Goal: Find specific page/section: Find specific page/section

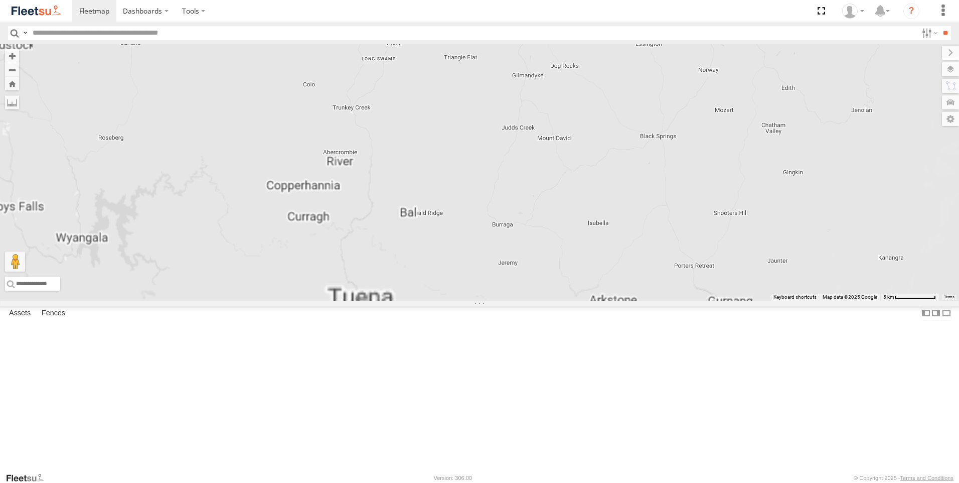
drag, startPoint x: 393, startPoint y: 185, endPoint x: 451, endPoint y: 483, distance: 303.6
click at [451, 482] on html "Dashboards" at bounding box center [479, 241] width 959 height 483
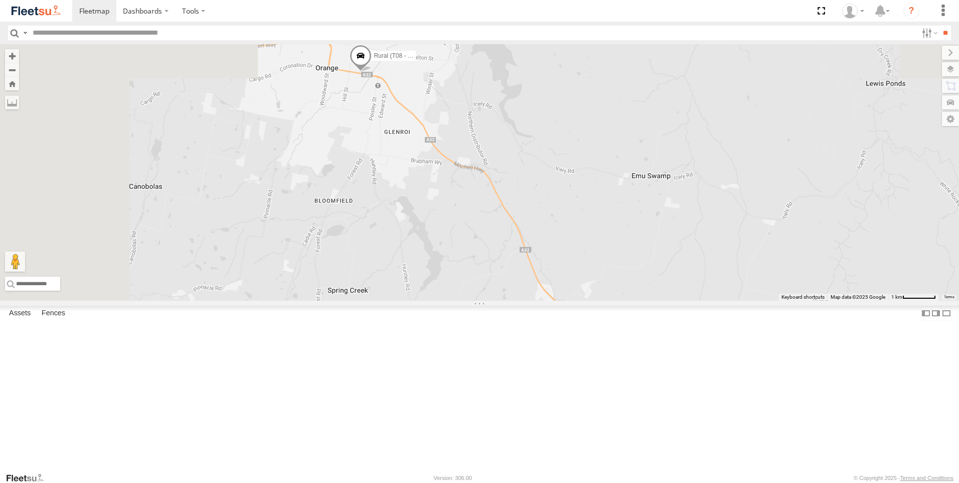
drag, startPoint x: 410, startPoint y: 251, endPoint x: 563, endPoint y: 504, distance: 295.3
click at [563, 482] on html "Dashboards" at bounding box center [479, 241] width 959 height 483
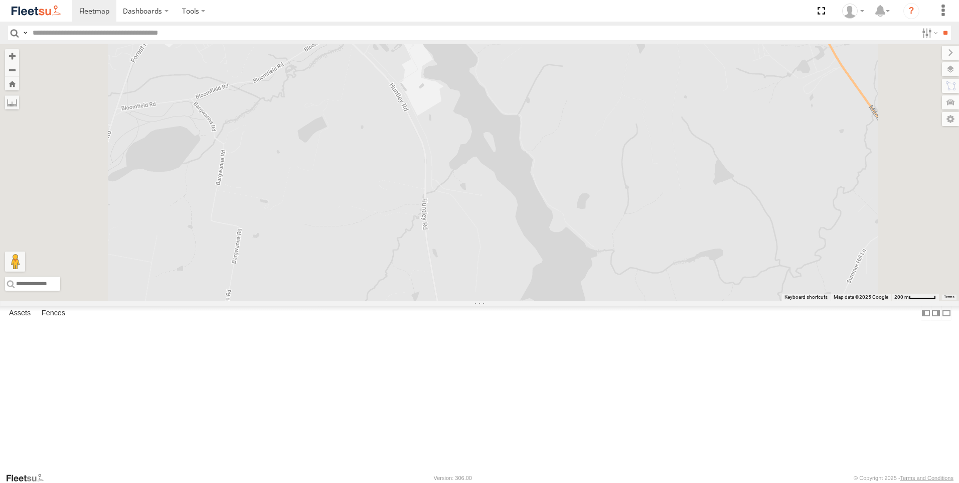
drag, startPoint x: 515, startPoint y: 238, endPoint x: 637, endPoint y: 504, distance: 292.3
click at [637, 482] on html "Dashboards" at bounding box center [479, 241] width 959 height 483
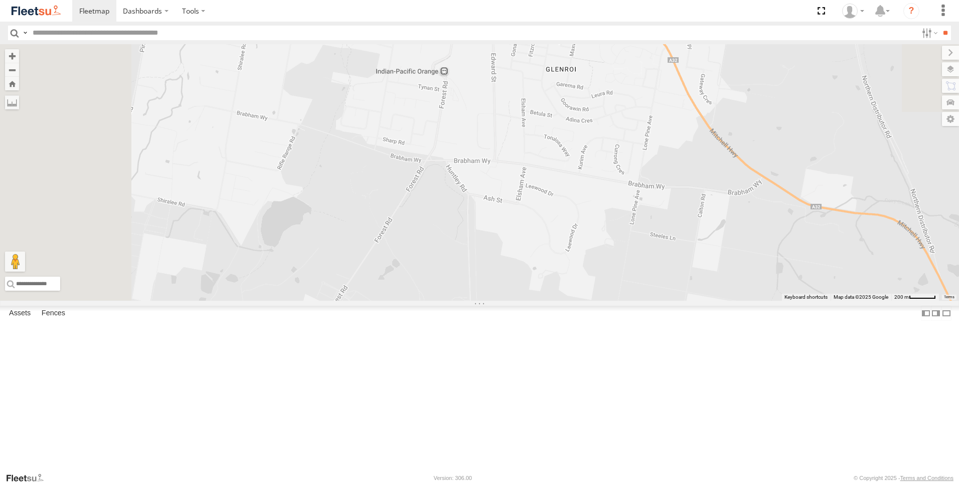
drag, startPoint x: 568, startPoint y: 220, endPoint x: 582, endPoint y: 397, distance: 178.2
click at [584, 301] on div "Rural (T08 - [PERSON_NAME]) Revesby (T07 - [PERSON_NAME])" at bounding box center [479, 172] width 959 height 256
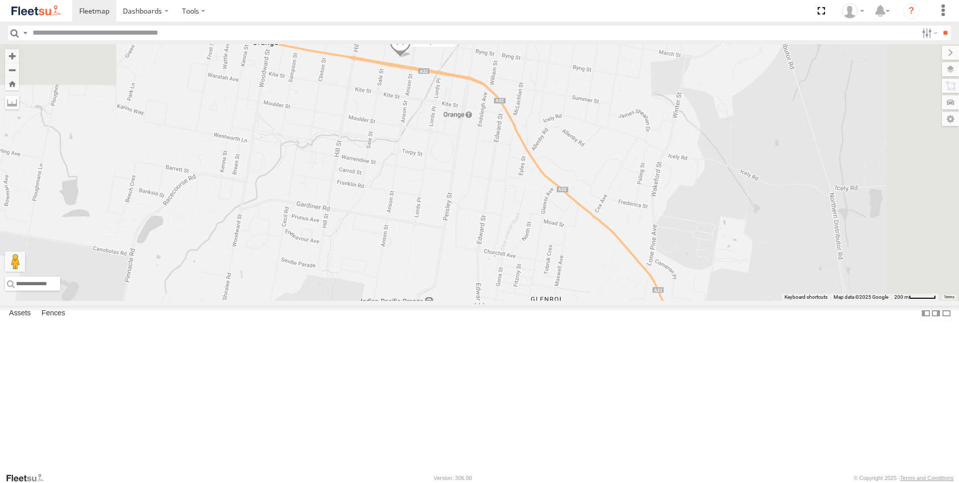
drag, startPoint x: 563, startPoint y: 197, endPoint x: 556, endPoint y: 381, distance: 184.8
click at [556, 301] on div "Rural (T08 - [PERSON_NAME]) Revesby (T07 - [PERSON_NAME])" at bounding box center [479, 172] width 959 height 256
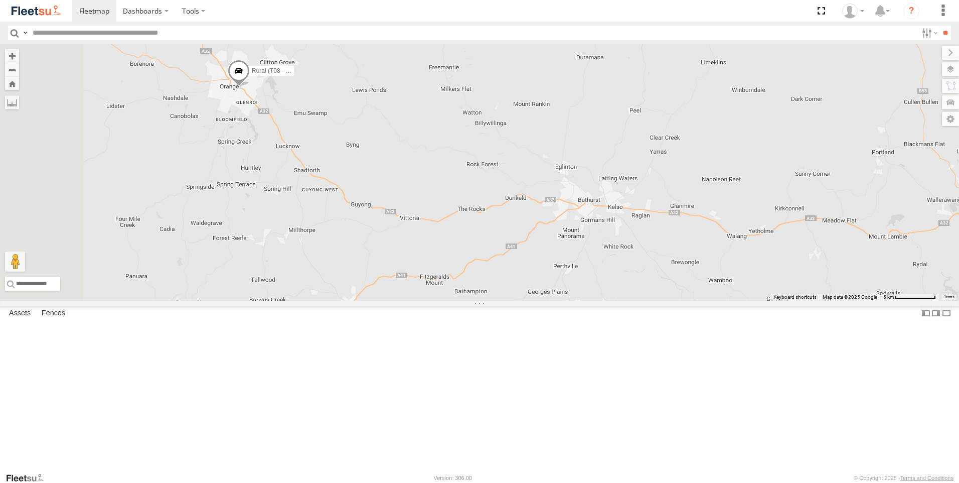
drag, startPoint x: 442, startPoint y: 166, endPoint x: 503, endPoint y: 216, distance: 78.8
click at [500, 212] on div "Rural (T08 - [PERSON_NAME]) Blacktown #2 (T05 - [PERSON_NAME]) Revesby (T07 - […" at bounding box center [479, 172] width 959 height 256
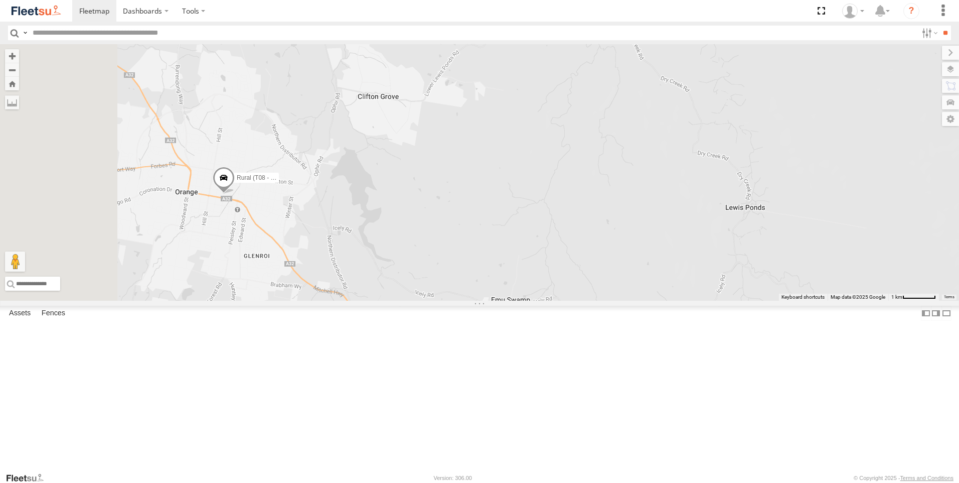
drag, startPoint x: 299, startPoint y: 113, endPoint x: 556, endPoint y: 311, distance: 324.8
click at [556, 301] on div "Rural (T08 - [PERSON_NAME]) Blacktown #2 (T05 - [PERSON_NAME]) Revesby (T07 - […" at bounding box center [479, 172] width 959 height 256
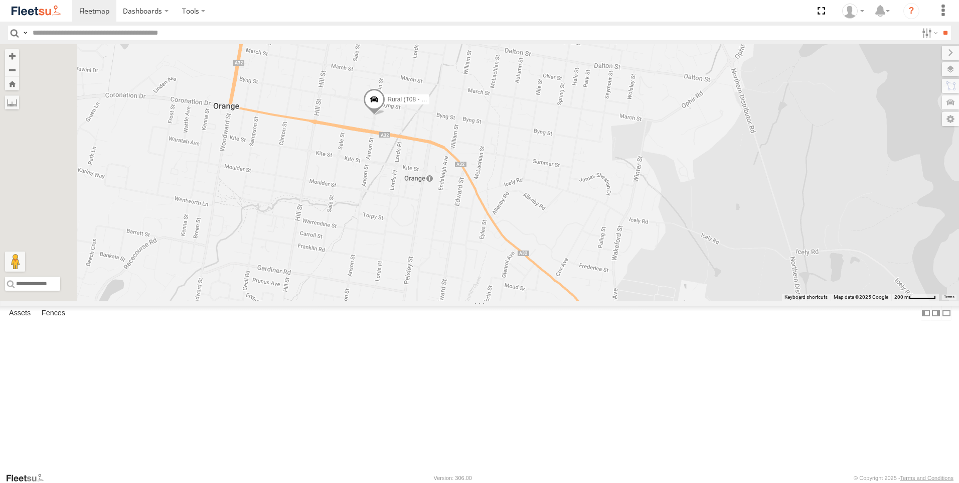
drag, startPoint x: 379, startPoint y: 237, endPoint x: 810, endPoint y: 263, distance: 431.2
click at [810, 263] on div "Rural (T08 - [PERSON_NAME]) Blacktown #2 (T05 - [PERSON_NAME]) Revesby (T07 - […" at bounding box center [479, 172] width 959 height 256
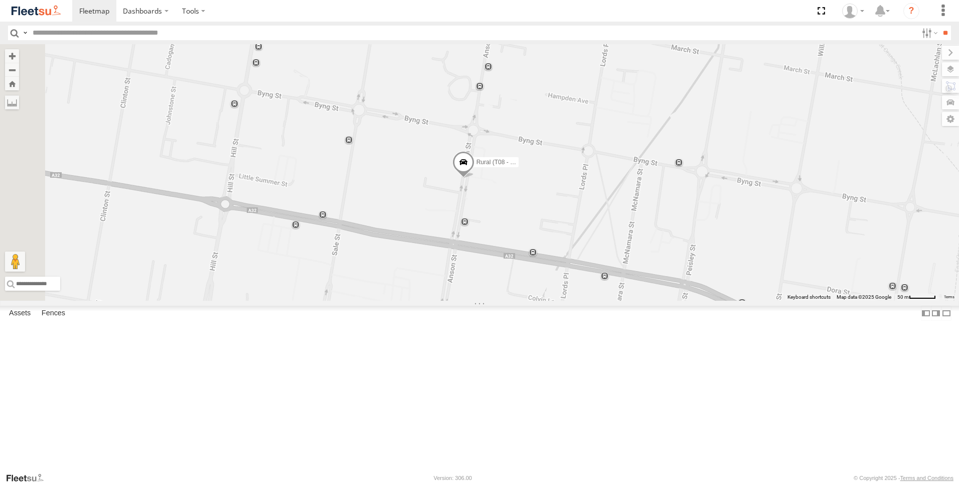
drag, startPoint x: 455, startPoint y: 160, endPoint x: 896, endPoint y: 424, distance: 513.9
click at [896, 301] on div "Rural (T08 - [PERSON_NAME]) Blacktown #2 (T05 - [PERSON_NAME]) Revesby (T07 - […" at bounding box center [479, 172] width 959 height 256
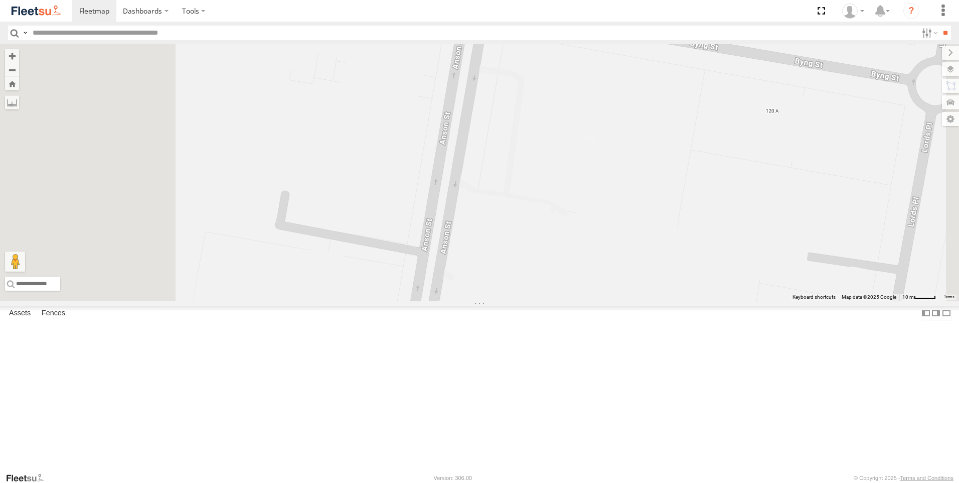
drag, startPoint x: 608, startPoint y: 230, endPoint x: 701, endPoint y: 301, distance: 117.0
click at [701, 301] on div "Rural (T08 - [PERSON_NAME]) Blacktown #2 (T05 - [PERSON_NAME]) Revesby (T07 - […" at bounding box center [479, 172] width 959 height 256
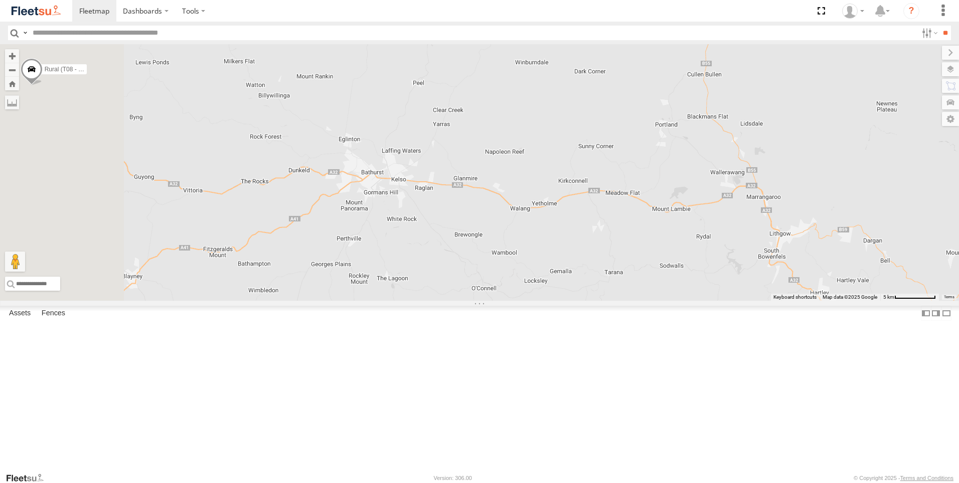
drag, startPoint x: 418, startPoint y: 136, endPoint x: 815, endPoint y: 438, distance: 498.7
click at [804, 301] on div "Rural (T08 - [PERSON_NAME]) Revesby (T07 - [PERSON_NAME])" at bounding box center [479, 172] width 959 height 256
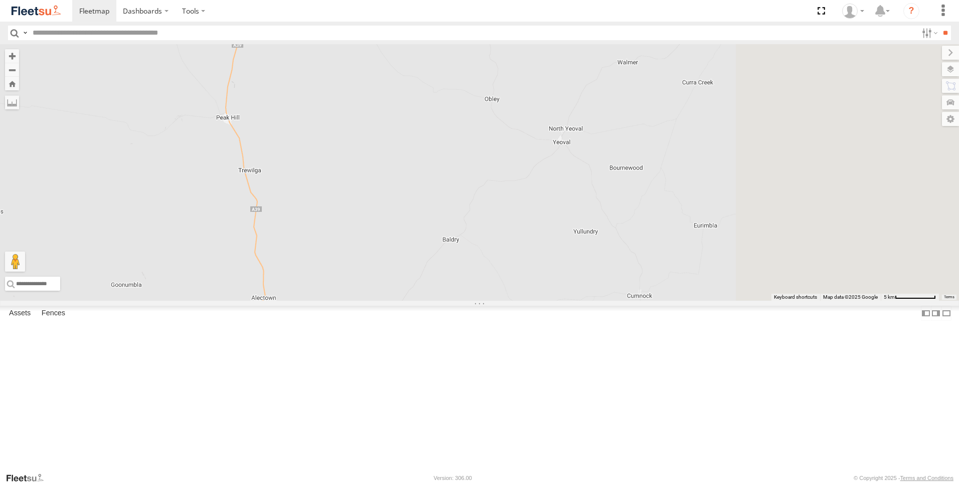
drag, startPoint x: 649, startPoint y: 261, endPoint x: 523, endPoint y: 151, distance: 167.1
click at [525, 161] on div "Rural (T08 - [PERSON_NAME]) Revesby (T07 - [PERSON_NAME])" at bounding box center [479, 172] width 959 height 256
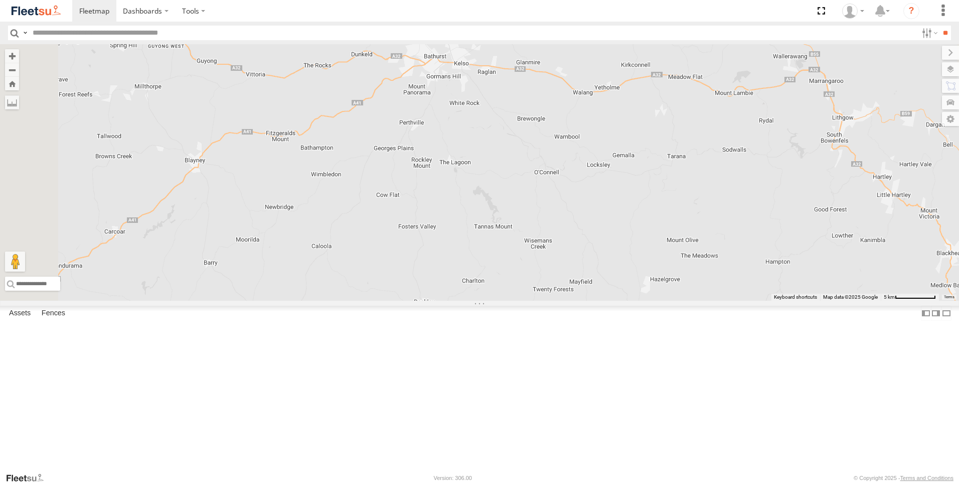
drag, startPoint x: 626, startPoint y: 239, endPoint x: 737, endPoint y: 316, distance: 135.1
click at [737, 301] on div "Rural (T08 - [PERSON_NAME]) Revesby (T07 - [PERSON_NAME])" at bounding box center [479, 172] width 959 height 256
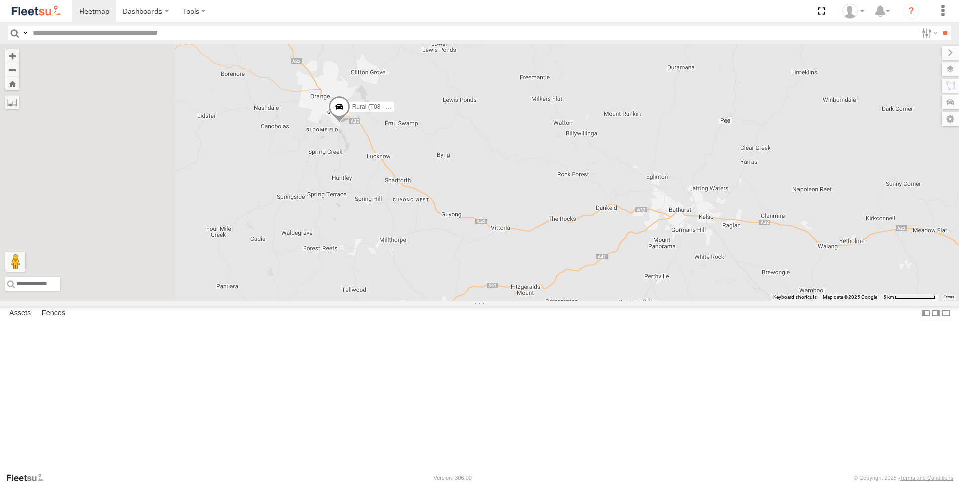
drag, startPoint x: 515, startPoint y: 148, endPoint x: 718, endPoint y: 302, distance: 255.0
click at [718, 301] on div "Rural (T08 - [PERSON_NAME]) Revesby (T07 - [PERSON_NAME])" at bounding box center [479, 172] width 959 height 256
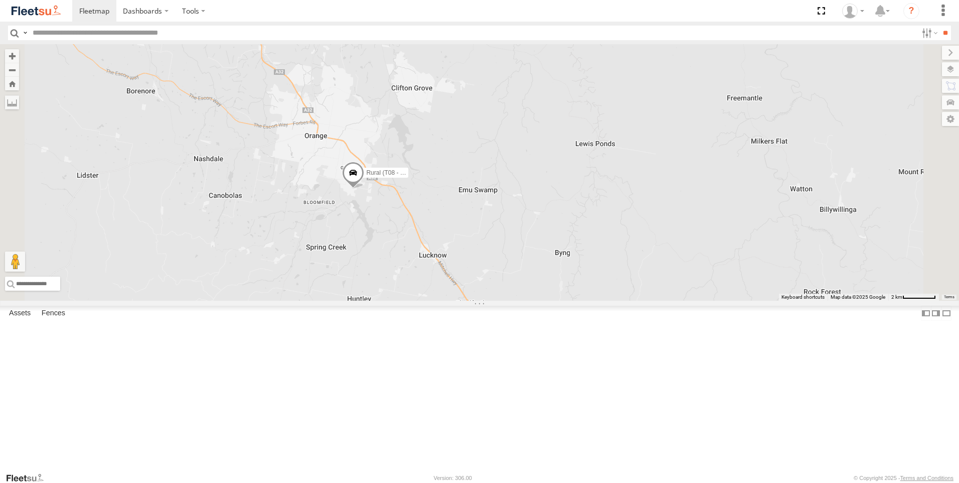
drag, startPoint x: 517, startPoint y: 282, endPoint x: 518, endPoint y: 291, distance: 9.7
click at [518, 291] on div "Rural (T08 - [PERSON_NAME]) Revesby (T07 - [PERSON_NAME])" at bounding box center [479, 172] width 959 height 256
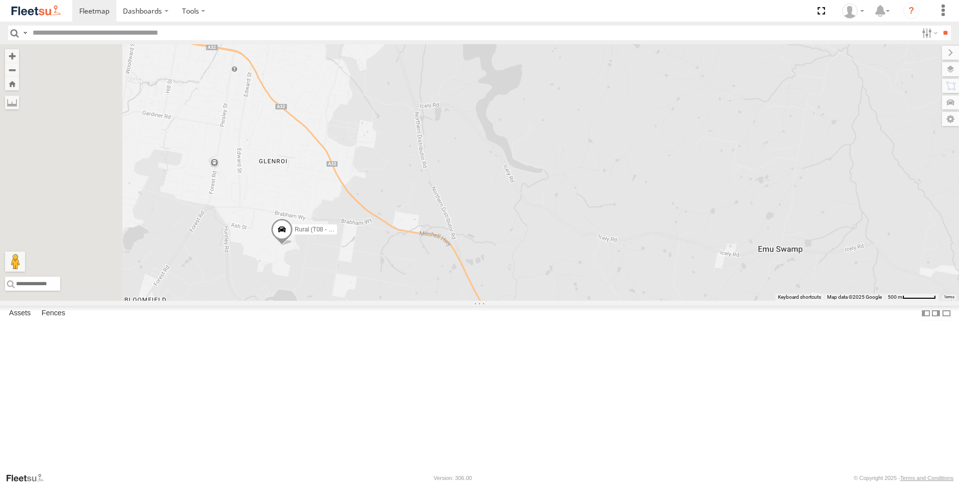
drag, startPoint x: 517, startPoint y: 227, endPoint x: 605, endPoint y: 271, distance: 97.8
click at [604, 271] on div "Rural (T08 - [PERSON_NAME]) Revesby (T07 - [PERSON_NAME])" at bounding box center [479, 172] width 959 height 256
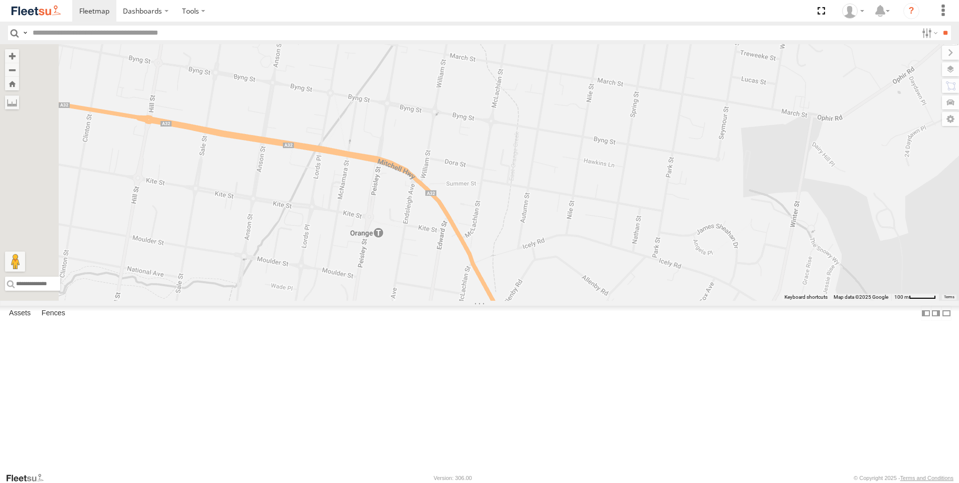
drag, startPoint x: 459, startPoint y: 194, endPoint x: 671, endPoint y: 394, distance: 291.7
click at [671, 301] on div "Rural (T08 - [PERSON_NAME]) Revesby (T07 - [PERSON_NAME])" at bounding box center [479, 172] width 959 height 256
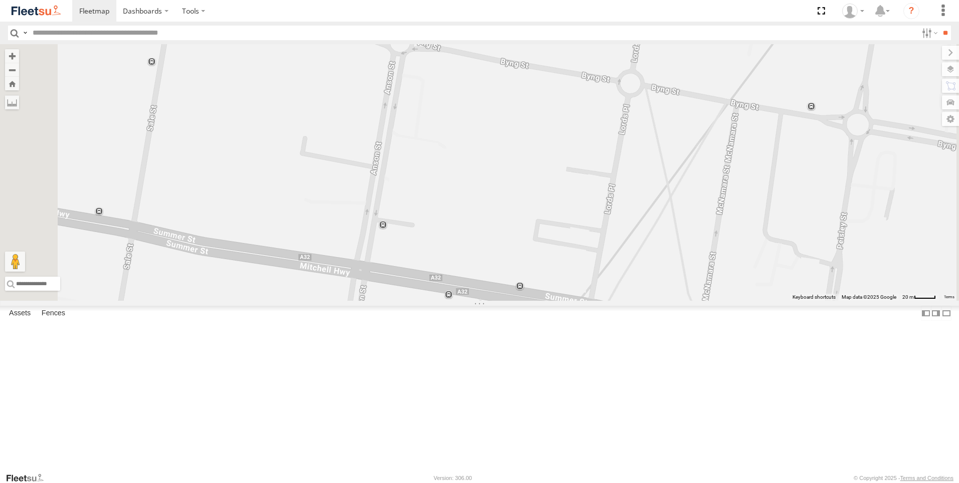
drag, startPoint x: 494, startPoint y: 166, endPoint x: 599, endPoint y: 335, distance: 199.0
click at [599, 301] on div "Rural (T08 - [PERSON_NAME]) Revesby (T07 - [PERSON_NAME])" at bounding box center [479, 172] width 959 height 256
click at [482, 267] on div "Rural (T08 - [PERSON_NAME]) Revesby (T07 - [PERSON_NAME])" at bounding box center [479, 172] width 959 height 256
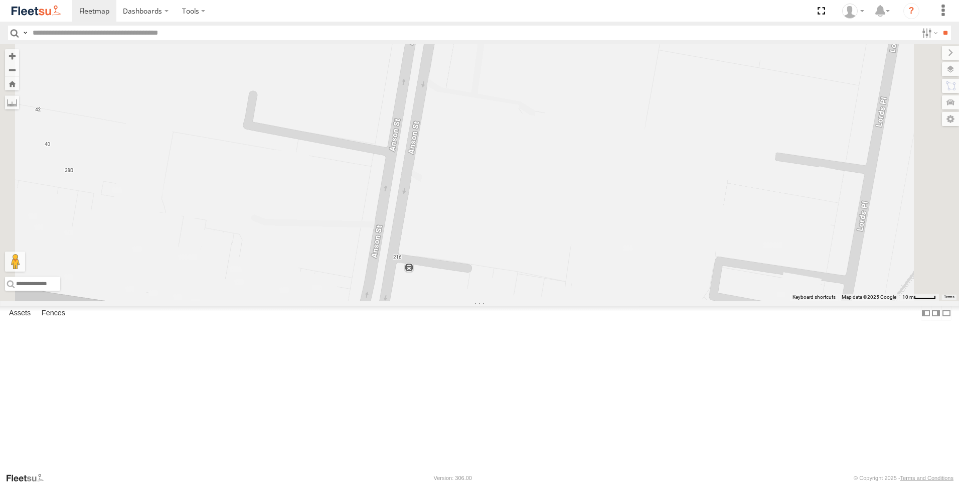
click at [483, 269] on div "Rural (T08 - [PERSON_NAME]) Revesby (T07 - [PERSON_NAME])" at bounding box center [479, 172] width 959 height 256
click at [483, 270] on div "Rural (T08 - [PERSON_NAME]) Revesby (T07 - [PERSON_NAME])" at bounding box center [479, 172] width 959 height 256
click at [818, 138] on div "Rural (T08 - [PERSON_NAME]) Revesby (T07 - [PERSON_NAME])" at bounding box center [479, 172] width 959 height 256
